Goal: Check status: Check status

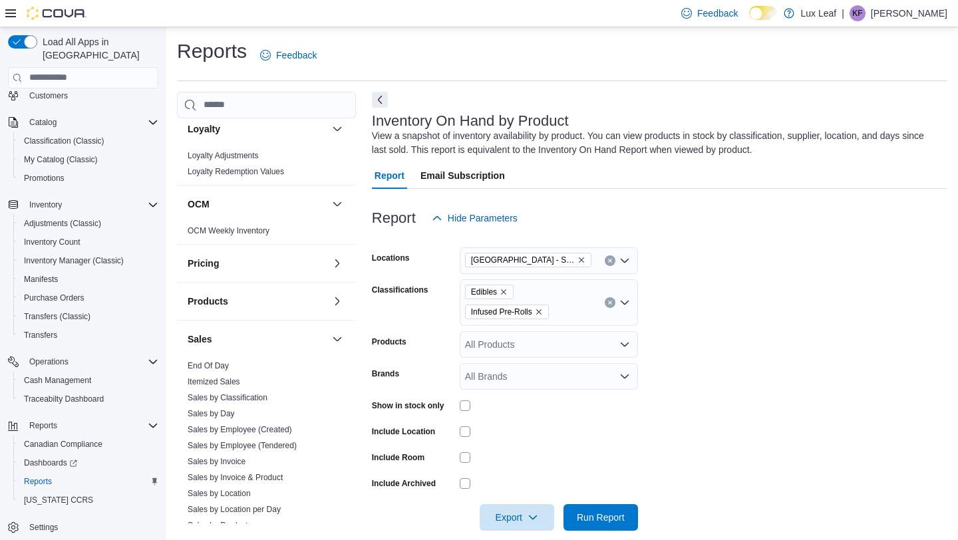
scroll to position [755, 0]
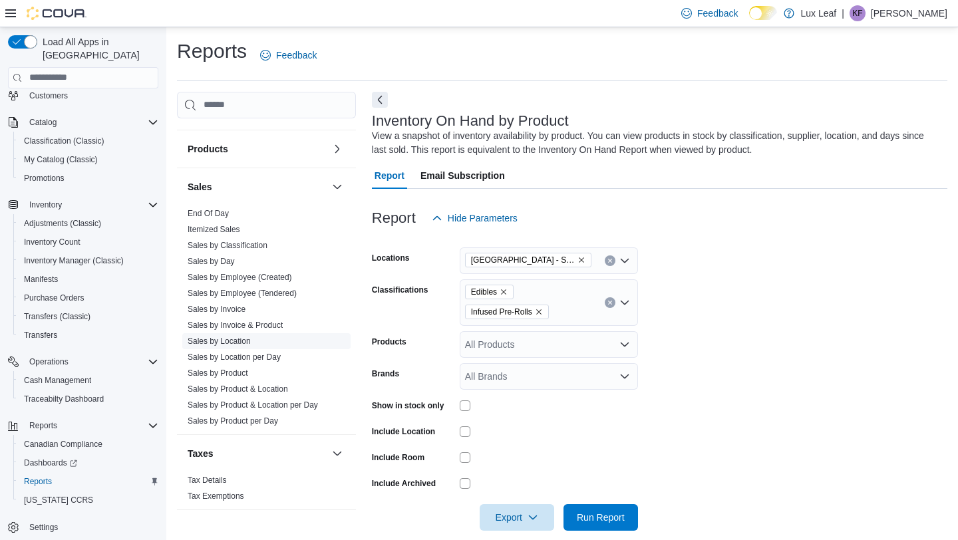
click at [234, 344] on link "Sales by Location" at bounding box center [219, 341] width 63 height 9
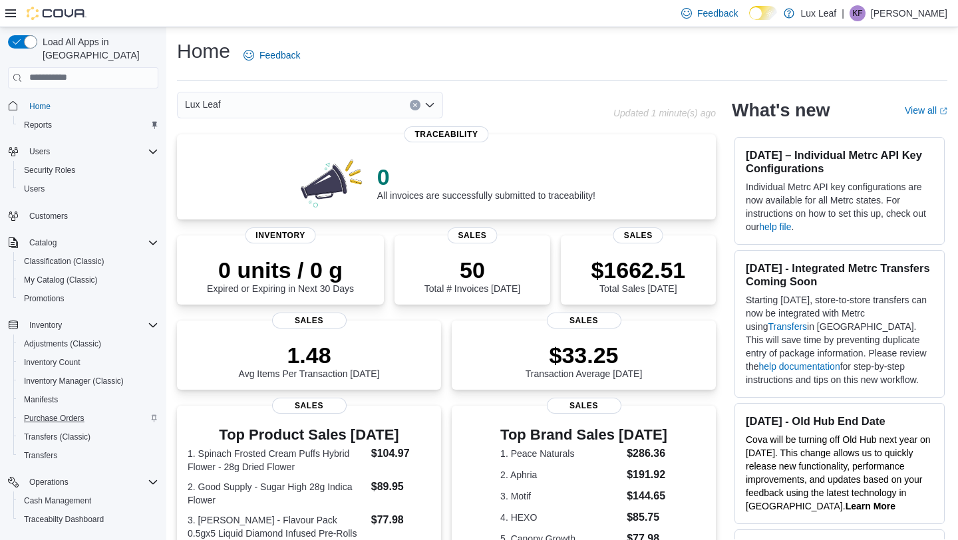
scroll to position [120, 0]
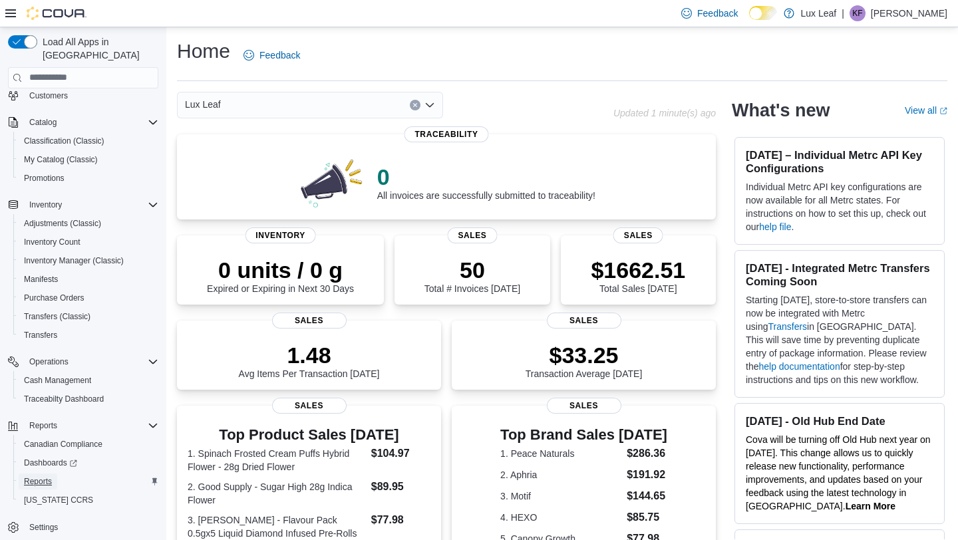
click at [55, 474] on link "Reports" at bounding box center [38, 482] width 39 height 16
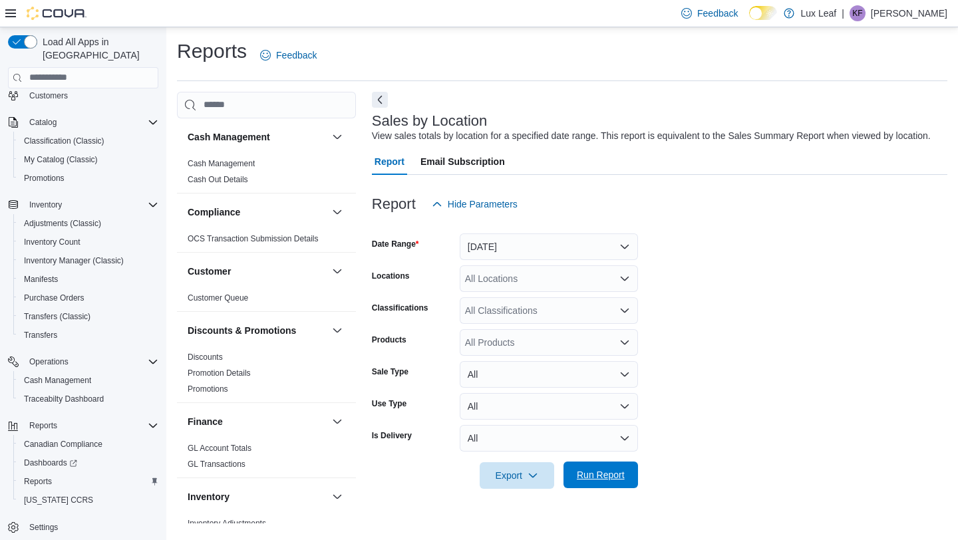
click at [600, 478] on span "Run Report" at bounding box center [600, 475] width 59 height 27
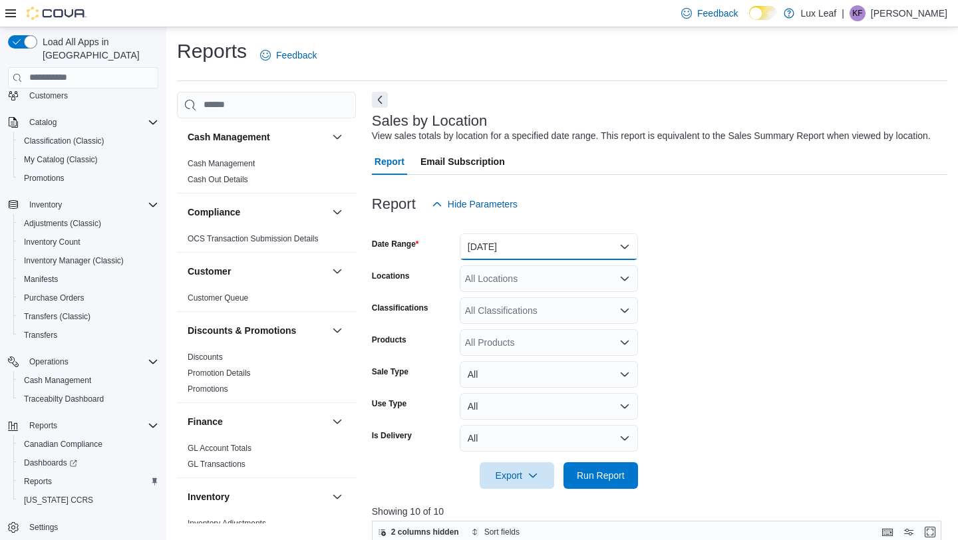
click at [498, 260] on button "Yesterday" at bounding box center [549, 247] width 178 height 27
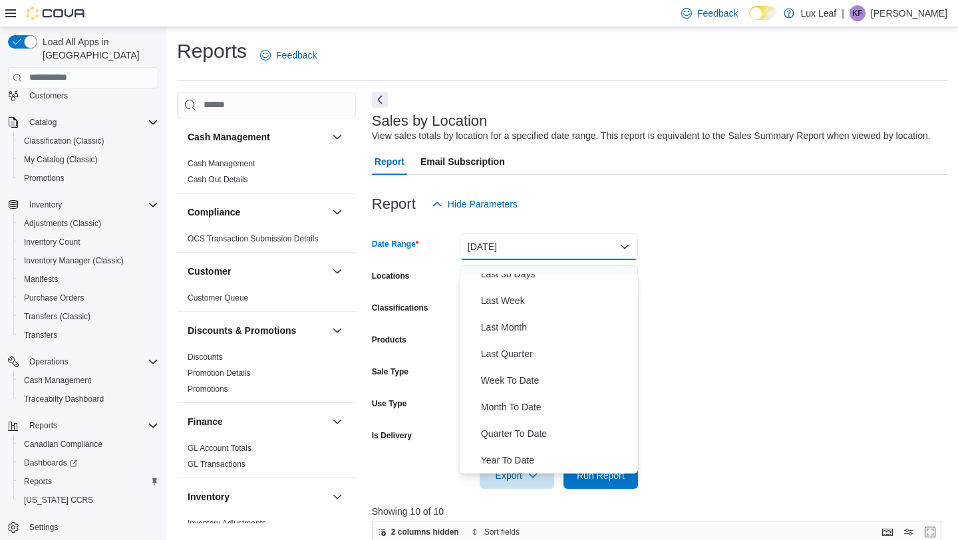
scroll to position [83, 0]
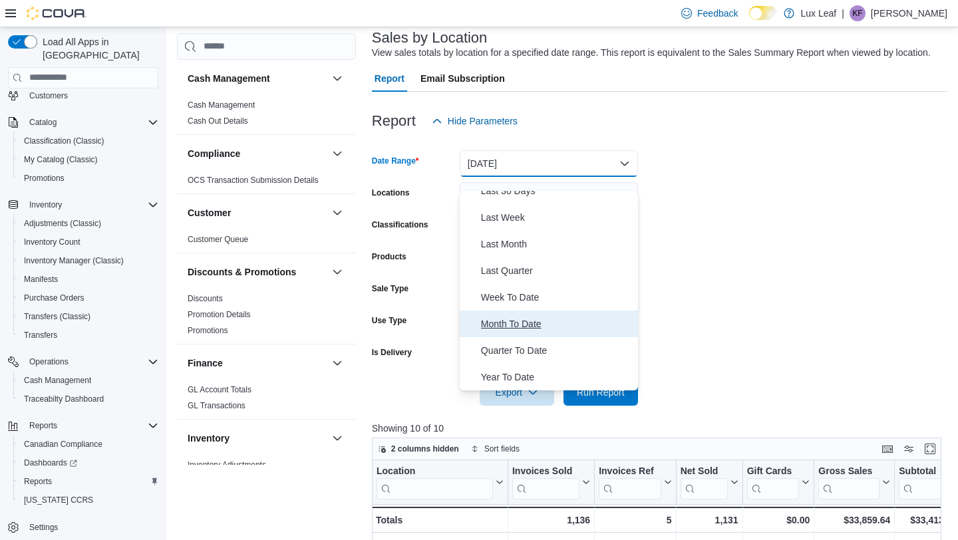
click at [532, 319] on span "Month To Date" at bounding box center [557, 324] width 152 height 16
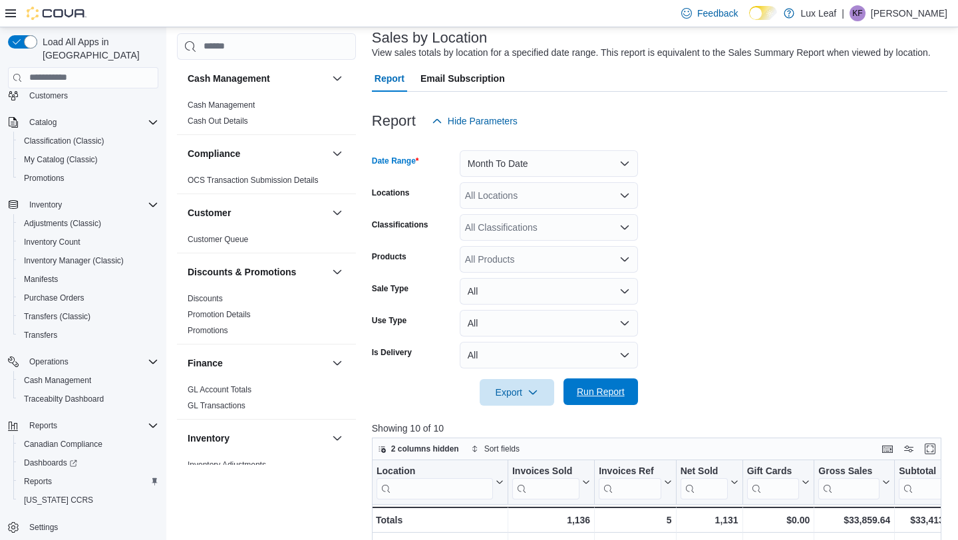
click at [586, 399] on span "Run Report" at bounding box center [601, 391] width 48 height 13
